Goal: Transaction & Acquisition: Purchase product/service

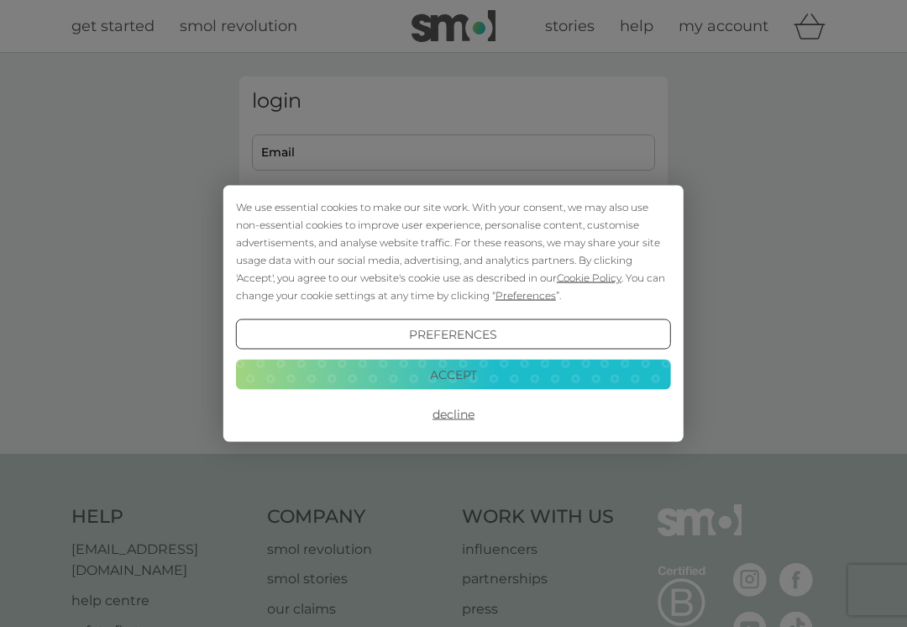
click at [497, 364] on button "Accept" at bounding box center [453, 374] width 435 height 30
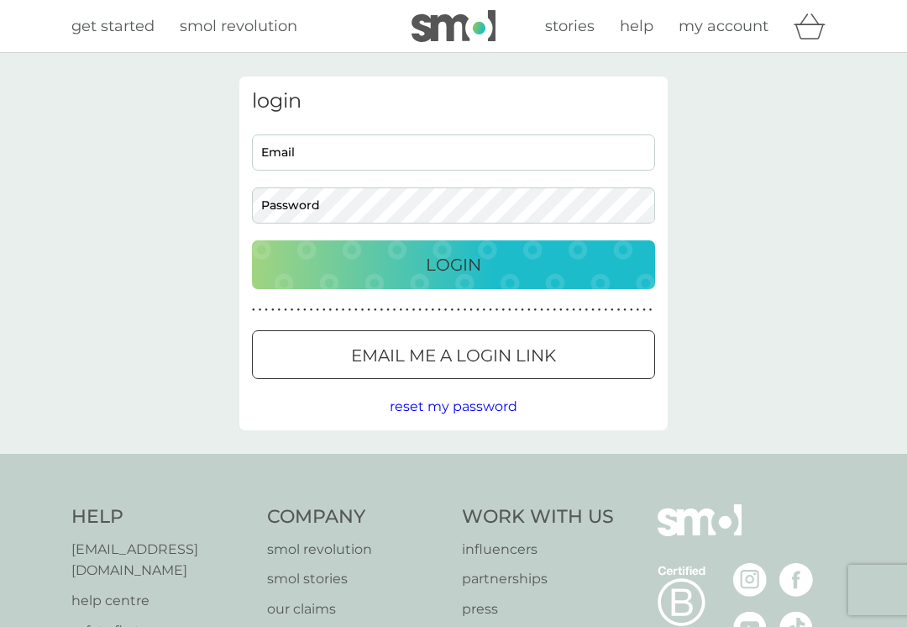
click at [323, 165] on input "Email" at bounding box center [453, 152] width 403 height 36
click at [466, 264] on p "Login" at bounding box center [453, 264] width 55 height 27
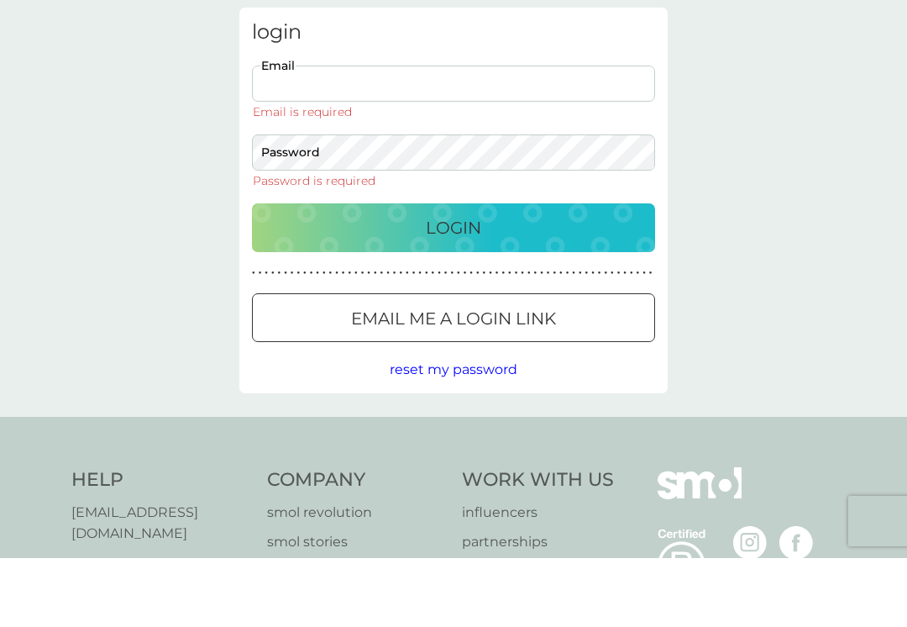
scroll to position [69, 0]
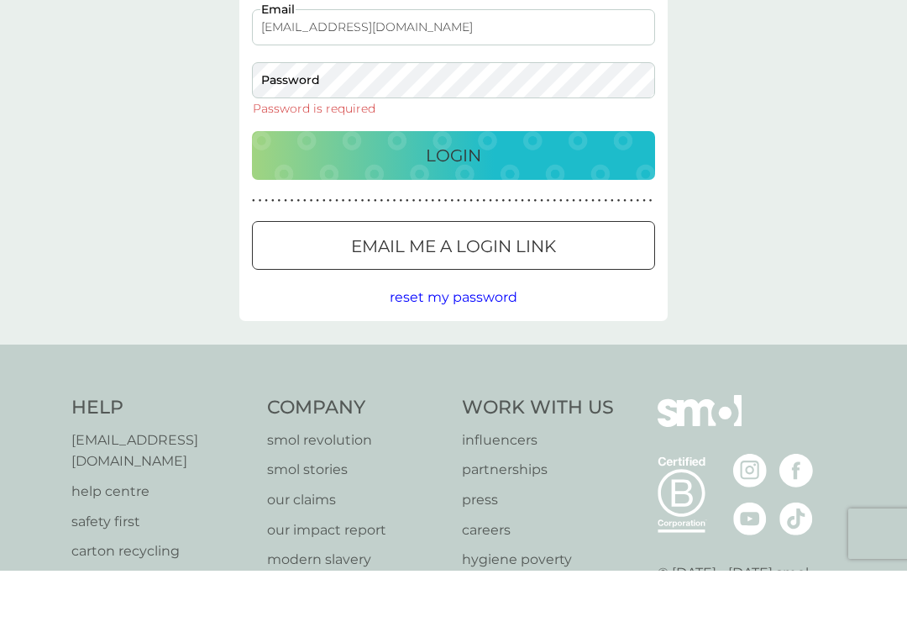
type input "[EMAIL_ADDRESS][DOMAIN_NAME]"
click at [530, 289] on p "Email me a login link" at bounding box center [453, 302] width 205 height 27
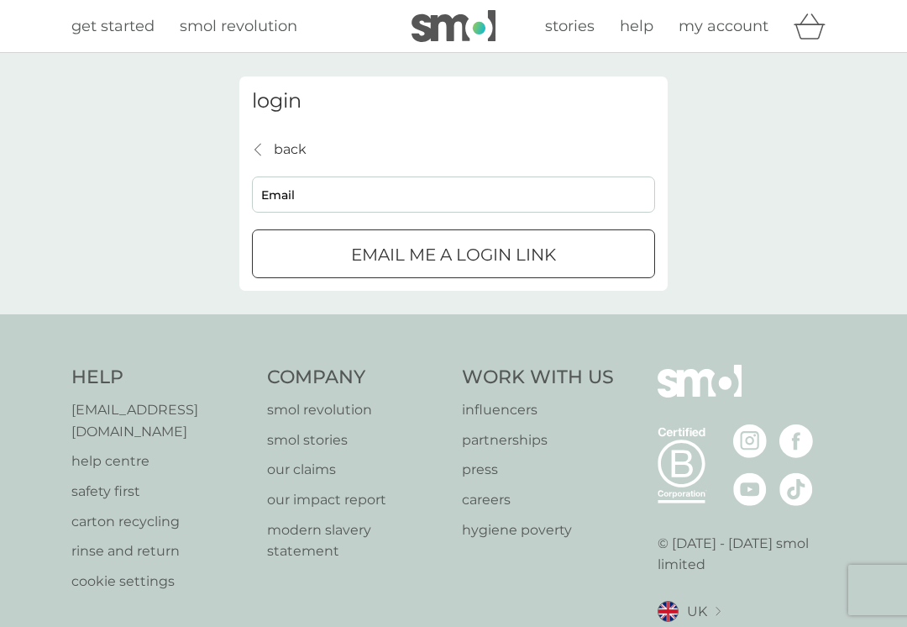
click at [291, 195] on input "Email" at bounding box center [453, 194] width 403 height 36
type input "[EMAIL_ADDRESS][DOMAIN_NAME]"
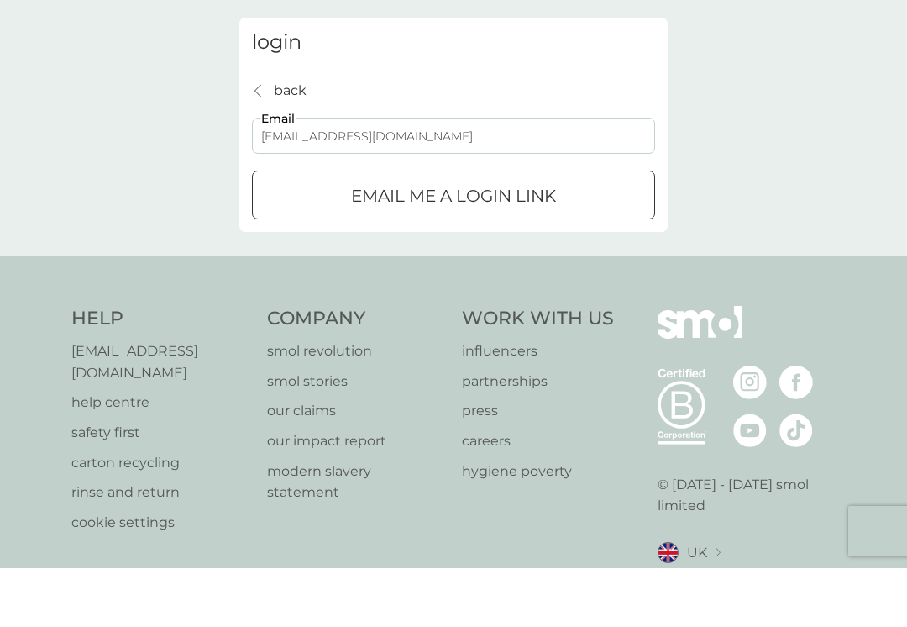
click at [473, 246] on div "submit" at bounding box center [453, 255] width 60 height 18
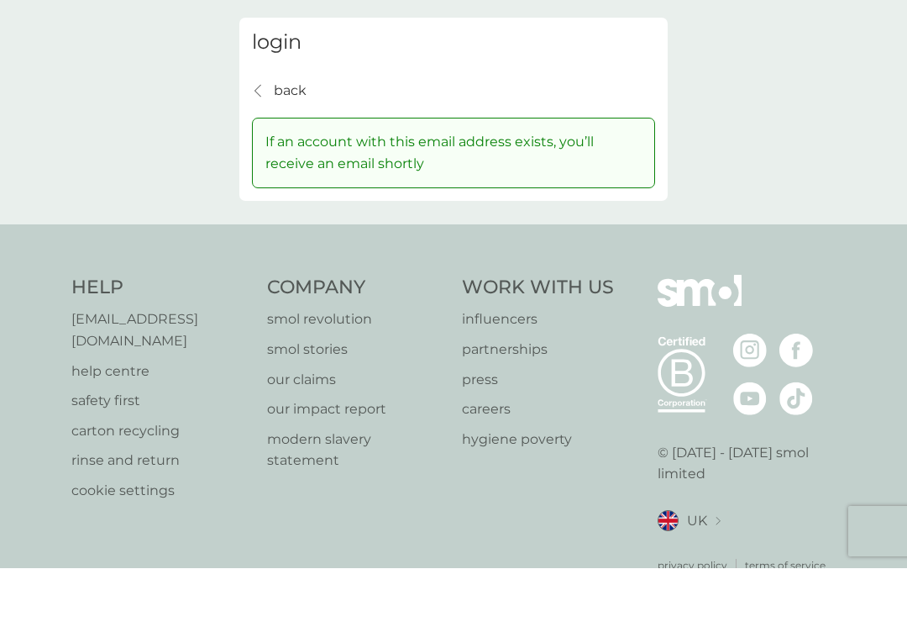
scroll to position [9, 0]
